Goal: Information Seeking & Learning: Learn about a topic

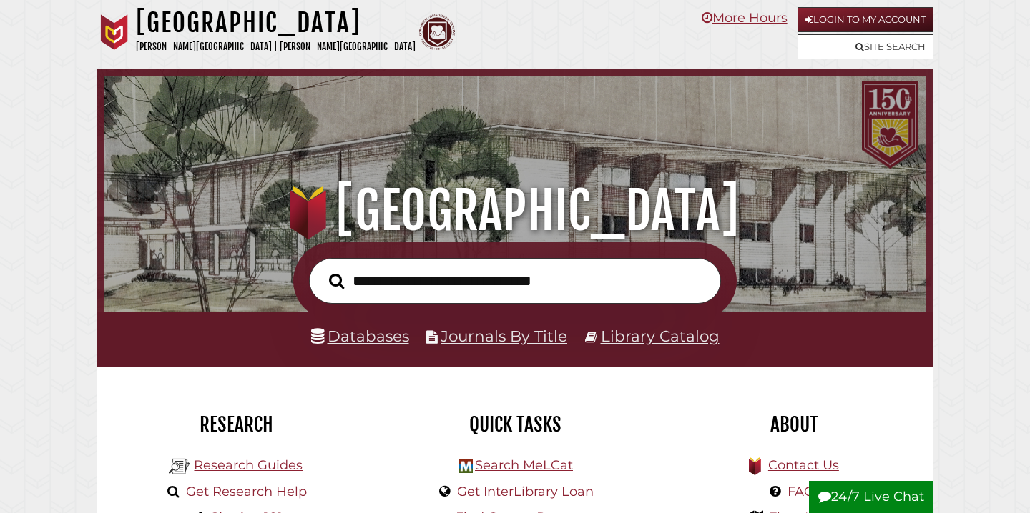
scroll to position [272, 815]
type input "**********"
click at [322, 270] on button "Search" at bounding box center [336, 282] width 29 height 24
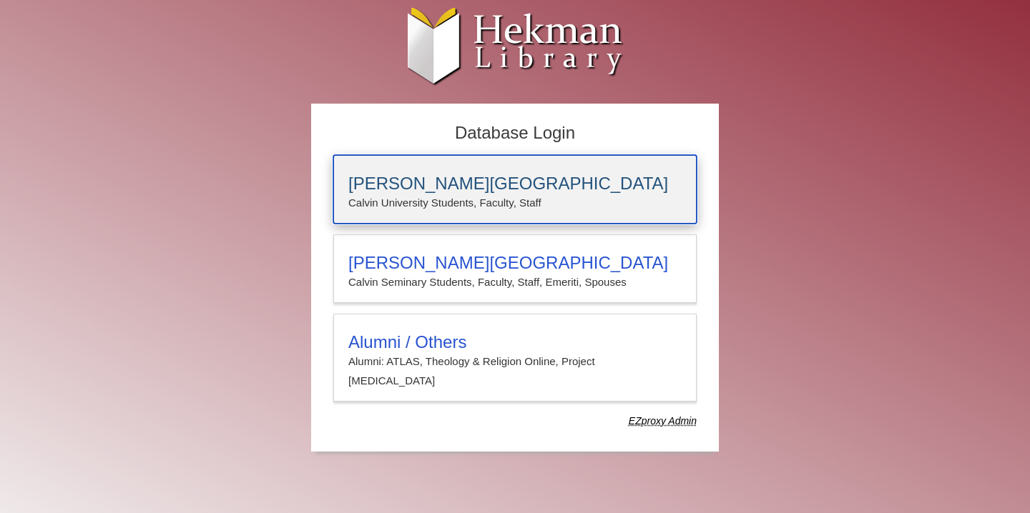
click at [443, 187] on h3 "Calvin University" at bounding box center [514, 184] width 333 height 20
